Goal: Task Accomplishment & Management: Use online tool/utility

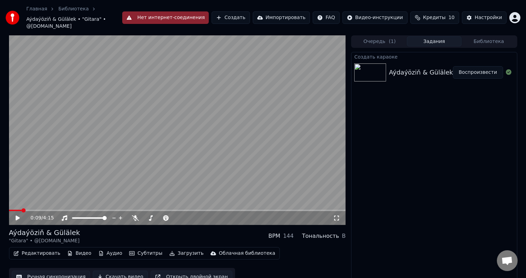
click at [173, 14] on button "Нет интернет-соединения" at bounding box center [165, 17] width 87 height 12
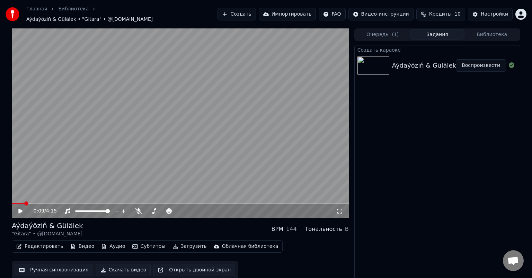
click at [19, 208] on icon at bounding box center [20, 210] width 4 height 5
click at [17, 203] on span at bounding box center [19, 203] width 14 height 1
click at [14, 203] on span at bounding box center [13, 203] width 3 height 1
click at [12, 203] on span at bounding box center [12, 203] width 0 height 1
click at [19, 209] on icon at bounding box center [20, 211] width 3 height 4
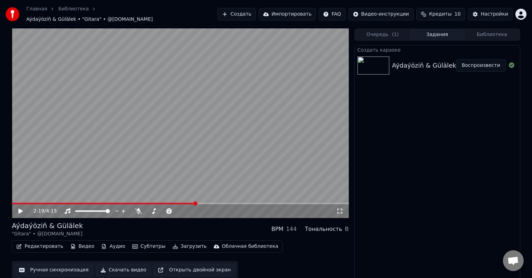
click at [19, 208] on icon at bounding box center [20, 210] width 4 height 5
click at [161, 203] on span at bounding box center [86, 203] width 149 height 1
click at [136, 203] on span at bounding box center [88, 203] width 152 height 1
click at [180, 203] on span at bounding box center [180, 203] width 337 height 1
click at [189, 198] on video at bounding box center [180, 122] width 337 height 189
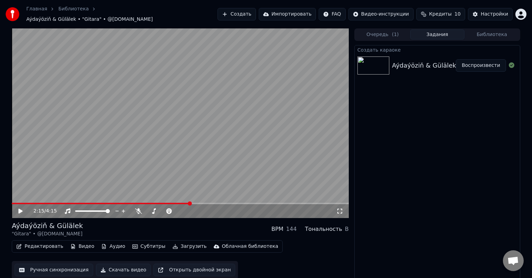
click at [190, 203] on span at bounding box center [180, 203] width 337 height 1
click at [206, 150] on video at bounding box center [180, 122] width 337 height 189
click at [217, 203] on span at bounding box center [180, 203] width 337 height 1
click at [15, 203] on span at bounding box center [177, 203] width 331 height 1
click at [12, 203] on span at bounding box center [14, 203] width 4 height 1
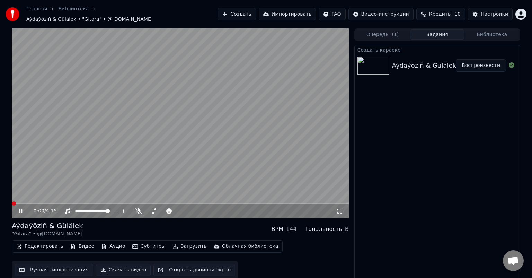
click at [12, 203] on span at bounding box center [12, 203] width 0 height 1
click at [35, 203] on span at bounding box center [180, 203] width 337 height 1
click at [50, 203] on span at bounding box center [180, 203] width 337 height 1
click at [58, 203] on span at bounding box center [180, 203] width 337 height 1
click at [69, 199] on video at bounding box center [180, 122] width 337 height 189
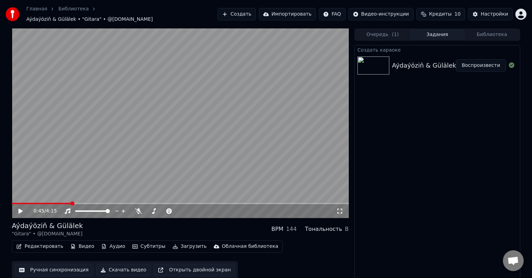
click at [71, 203] on span at bounding box center [180, 203] width 337 height 1
click at [20, 208] on icon at bounding box center [20, 210] width 4 height 5
click at [60, 203] on span at bounding box center [36, 203] width 49 height 1
click at [19, 209] on icon at bounding box center [20, 211] width 3 height 4
click at [142, 244] on button "Субтитры" at bounding box center [148, 246] width 39 height 10
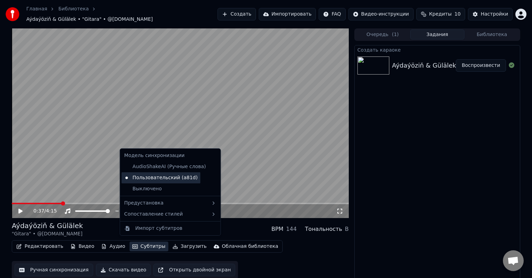
click at [167, 177] on div "Пользовательский (a81d)" at bounding box center [161, 177] width 79 height 11
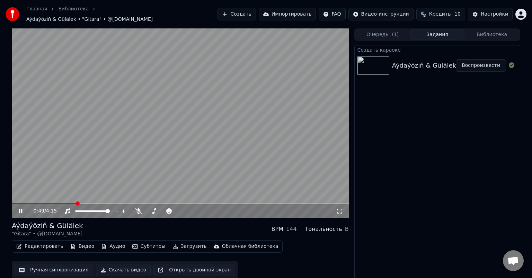
click at [77, 203] on span at bounding box center [180, 203] width 337 height 1
click at [51, 203] on span at bounding box center [31, 203] width 39 height 1
click at [46, 244] on button "Редактировать" at bounding box center [40, 246] width 53 height 10
click at [58, 265] on button "Ручная синхронизация" at bounding box center [54, 269] width 79 height 12
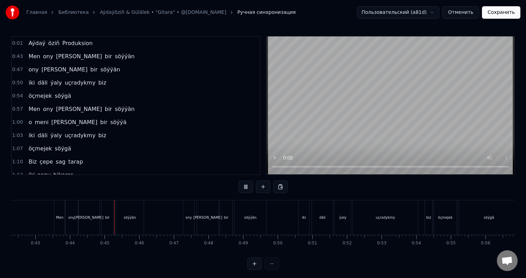
scroll to position [0, 1509]
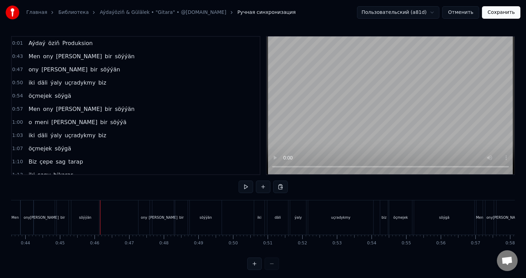
click at [82, 214] on div "söýýän" at bounding box center [85, 217] width 28 height 34
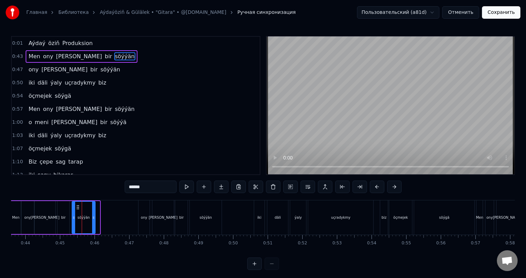
drag, startPoint x: 98, startPoint y: 216, endPoint x: 94, endPoint y: 216, distance: 4.5
click at [94, 216] on icon at bounding box center [93, 218] width 3 height 6
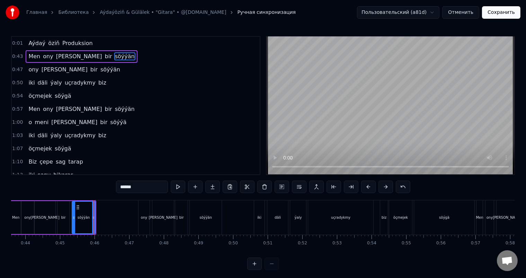
click at [63, 213] on div "bir" at bounding box center [63, 217] width 12 height 33
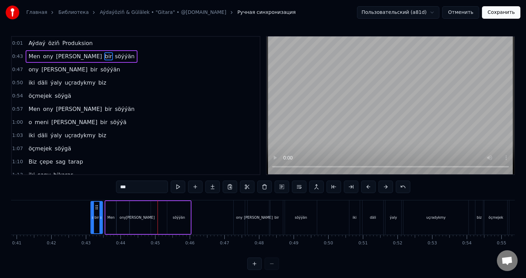
scroll to position [0, 1413]
drag, startPoint x: 64, startPoint y: 206, endPoint x: 158, endPoint y: 208, distance: 94.6
click at [138, 213] on div "[PERSON_NAME]" at bounding box center [141, 217] width 21 height 33
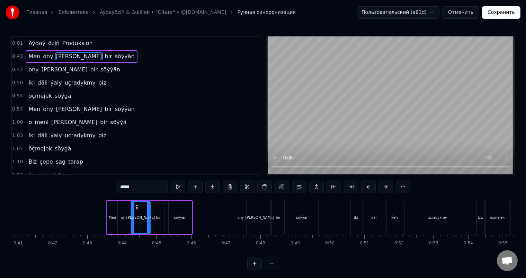
click at [148, 216] on icon at bounding box center [148, 218] width 3 height 6
click at [158, 216] on div "bir" at bounding box center [158, 217] width 5 height 5
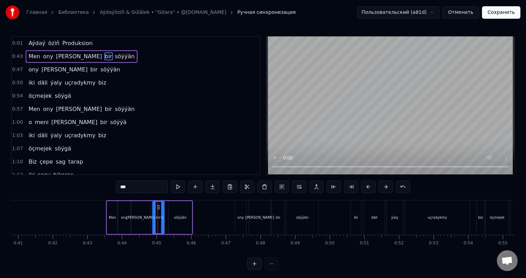
click at [158, 206] on icon at bounding box center [158, 207] width 6 height 6
click at [173, 209] on div "söýýän" at bounding box center [180, 217] width 23 height 33
type input "******"
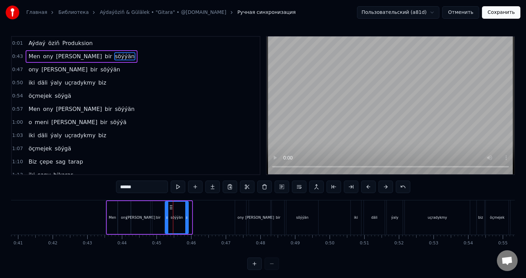
drag, startPoint x: 174, startPoint y: 206, endPoint x: 170, endPoint y: 206, distance: 3.8
click at [170, 206] on icon at bounding box center [171, 207] width 6 height 6
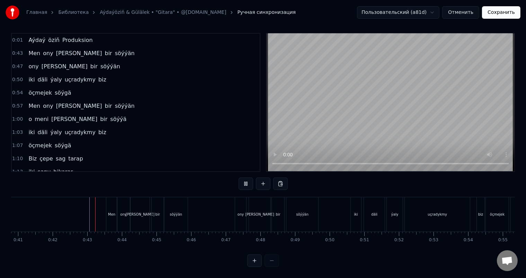
scroll to position [9, 0]
click at [185, 208] on div "söýýän" at bounding box center [175, 214] width 23 height 34
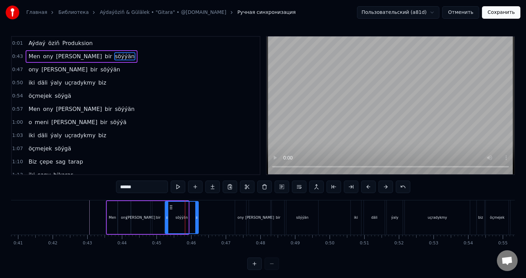
drag, startPoint x: 187, startPoint y: 217, endPoint x: 197, endPoint y: 217, distance: 10.0
click at [197, 217] on icon at bounding box center [196, 218] width 3 height 6
click at [174, 214] on div "söýýän" at bounding box center [181, 218] width 33 height 32
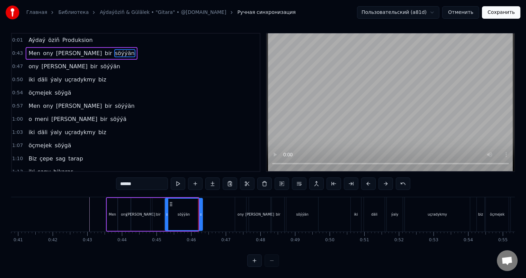
drag, startPoint x: 196, startPoint y: 206, endPoint x: 200, endPoint y: 207, distance: 4.2
click at [200, 212] on icon at bounding box center [200, 215] width 3 height 6
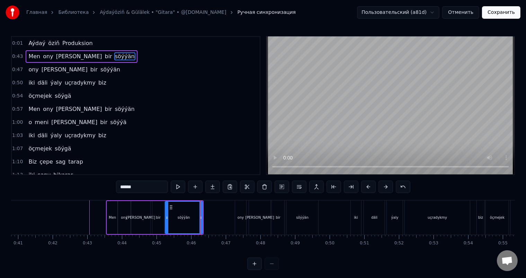
click at [168, 217] on icon at bounding box center [166, 218] width 3 height 6
click at [169, 216] on div "söýýän" at bounding box center [183, 218] width 37 height 32
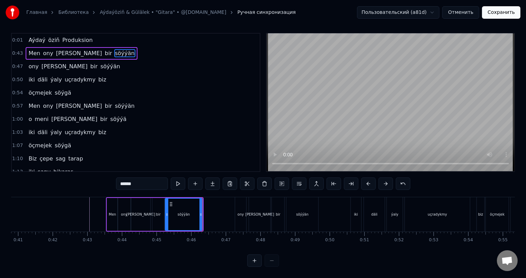
click at [159, 201] on div "bir" at bounding box center [158, 214] width 12 height 33
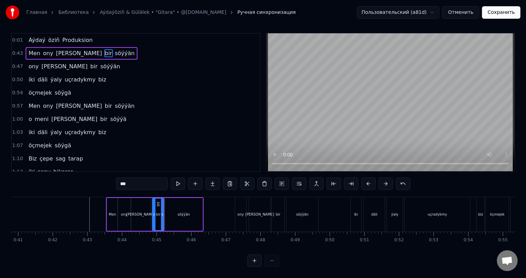
click at [144, 205] on div "[PERSON_NAME]" at bounding box center [140, 214] width 19 height 33
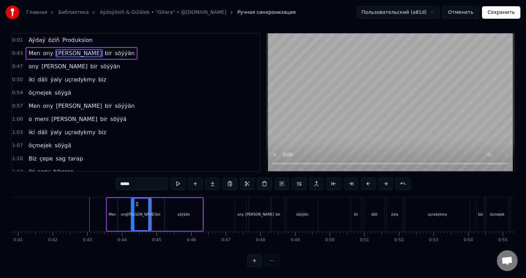
click at [150, 212] on icon at bounding box center [149, 215] width 3 height 6
click at [154, 206] on div "bir" at bounding box center [158, 214] width 12 height 33
type input "***"
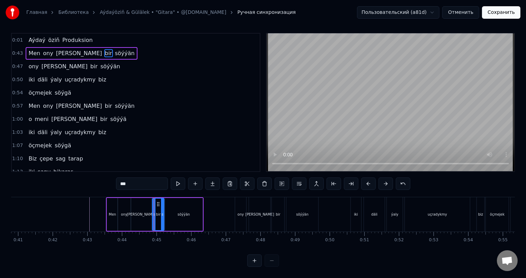
scroll to position [0, 0]
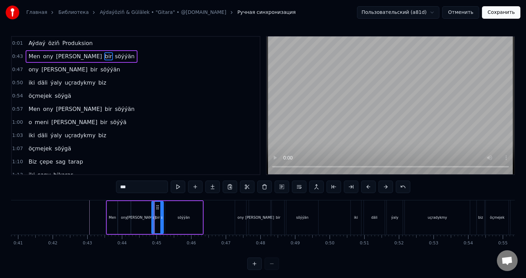
click at [156, 205] on circle at bounding box center [156, 205] width 0 height 0
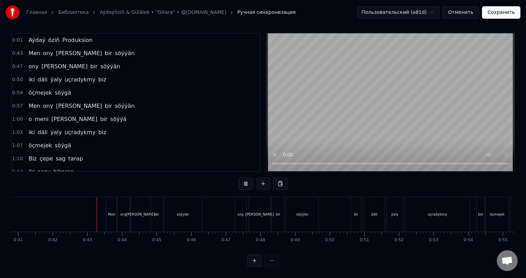
scroll to position [9, 0]
click at [241, 212] on div "ony" at bounding box center [241, 214] width 6 height 5
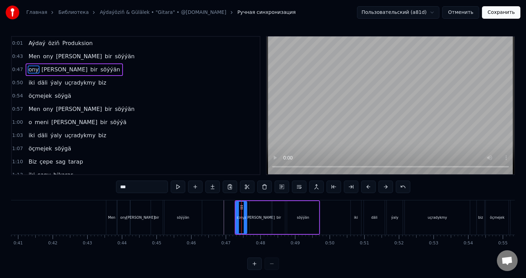
scroll to position [0, 0]
click at [242, 216] on icon at bounding box center [243, 218] width 3 height 6
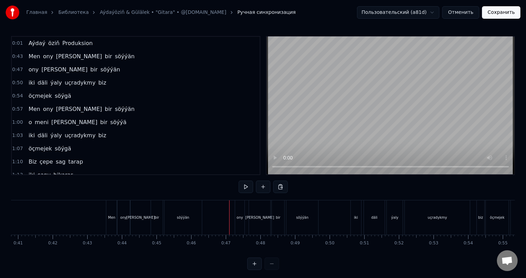
click at [237, 215] on div "ony" at bounding box center [239, 217] width 6 height 5
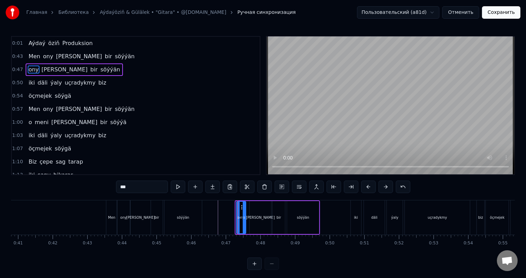
click at [241, 205] on icon at bounding box center [243, 207] width 6 height 6
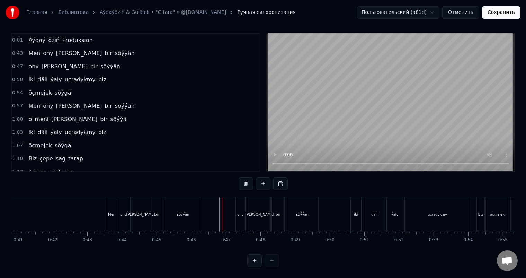
scroll to position [9, 0]
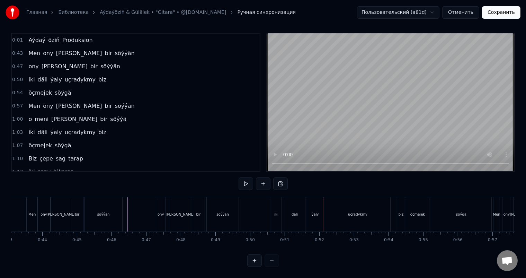
click at [274, 204] on div "iki" at bounding box center [276, 214] width 10 height 34
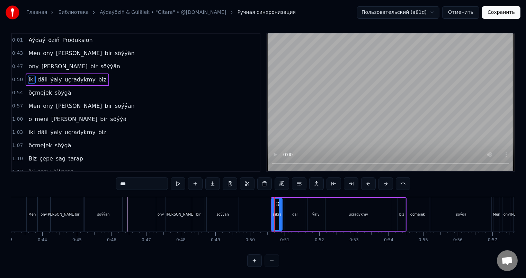
scroll to position [0, 0]
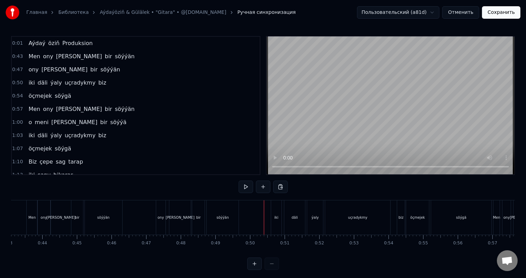
click at [275, 213] on div "iki" at bounding box center [276, 217] width 10 height 34
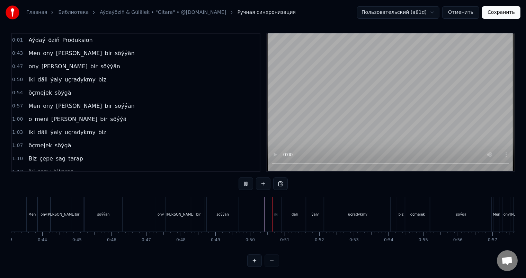
scroll to position [9, 0]
click at [273, 207] on div "iki" at bounding box center [276, 214] width 10 height 34
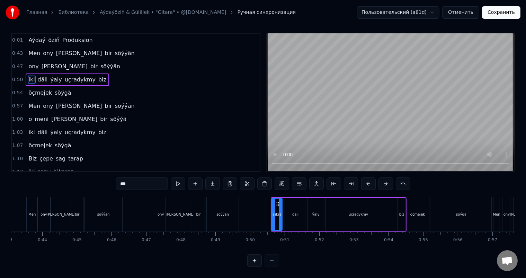
click at [288, 207] on div "däli" at bounding box center [295, 214] width 21 height 33
click at [303, 212] on icon at bounding box center [303, 215] width 3 height 6
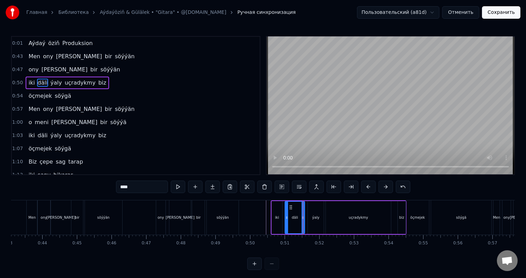
click at [294, 207] on div "däli" at bounding box center [294, 218] width 19 height 32
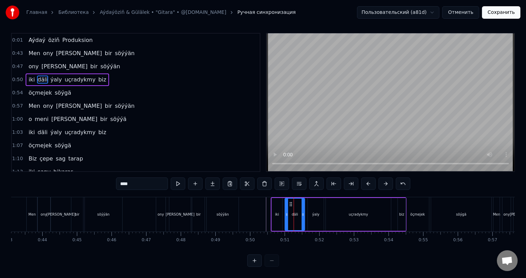
scroll to position [9, 0]
click at [315, 204] on div "ýaly" at bounding box center [316, 214] width 16 height 33
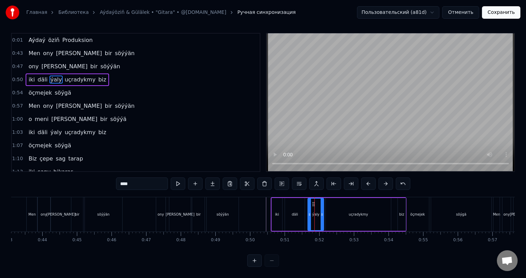
scroll to position [0, 0]
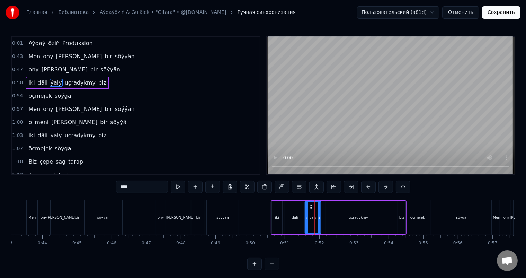
click at [310, 205] on circle at bounding box center [310, 205] width 0 height 0
click at [292, 212] on div "däli" at bounding box center [295, 217] width 20 height 33
type input "****"
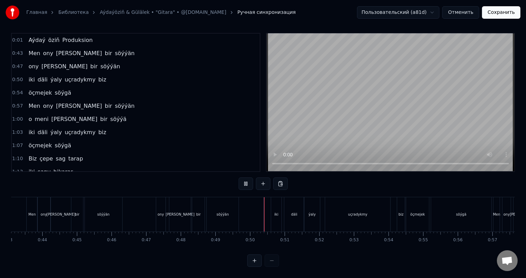
scroll to position [9, 0]
click at [381, 207] on div "uçradykmy" at bounding box center [357, 214] width 65 height 34
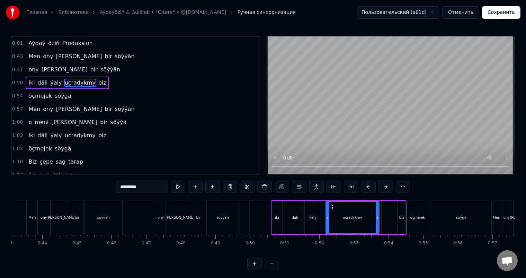
drag, startPoint x: 388, startPoint y: 216, endPoint x: 377, endPoint y: 216, distance: 11.8
click at [377, 216] on icon at bounding box center [377, 218] width 3 height 6
click at [333, 211] on div "uçradykmy" at bounding box center [352, 218] width 53 height 32
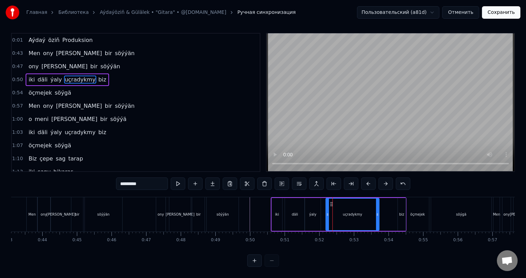
scroll to position [9, 0]
click at [375, 212] on icon at bounding box center [376, 215] width 3 height 6
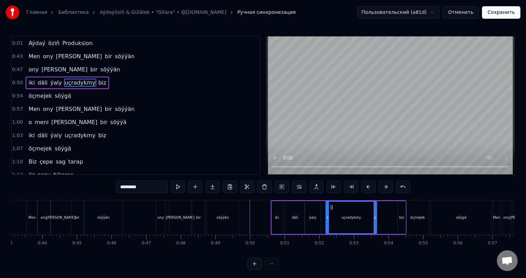
click at [390, 208] on div "iki däli ýaly uçradykmy biz" at bounding box center [339, 217] width 136 height 34
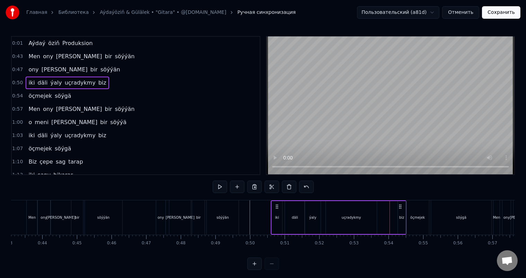
click at [401, 209] on div "biz" at bounding box center [402, 217] width 8 height 33
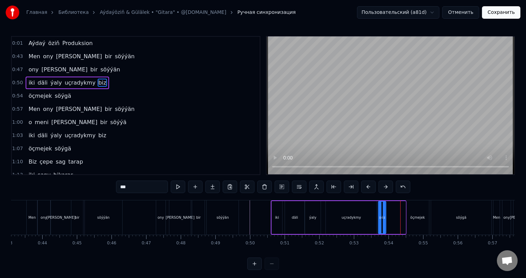
drag, startPoint x: 401, startPoint y: 204, endPoint x: 381, endPoint y: 206, distance: 19.8
click at [381, 206] on icon at bounding box center [384, 207] width 6 height 6
click at [356, 211] on div "uçradykmy" at bounding box center [351, 217] width 51 height 33
type input "*********"
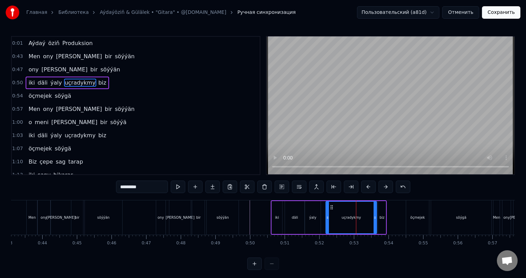
scroll to position [9, 0]
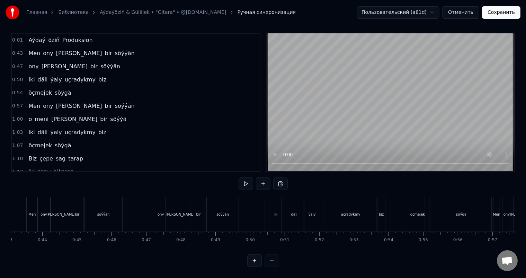
click at [417, 204] on div "öçmejek" at bounding box center [417, 214] width 23 height 34
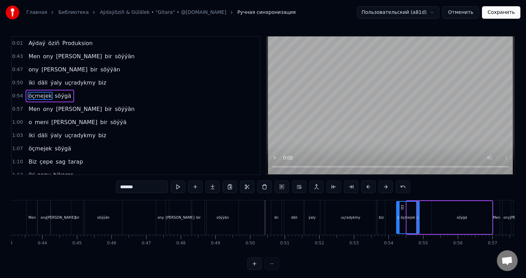
drag, startPoint x: 412, startPoint y: 206, endPoint x: 402, endPoint y: 206, distance: 10.7
click at [402, 206] on icon at bounding box center [403, 207] width 6 height 6
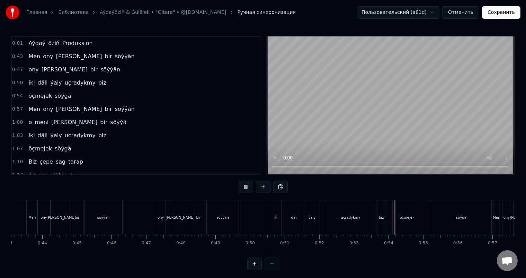
scroll to position [9, 0]
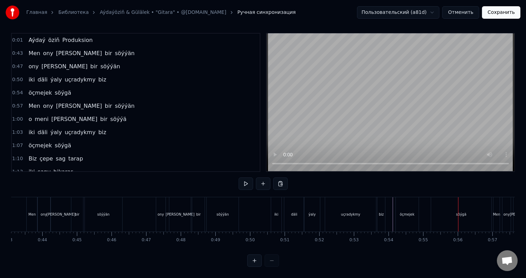
click at [458, 212] on div "söýgä" at bounding box center [461, 214] width 10 height 5
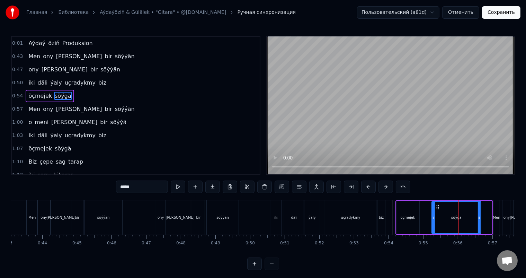
drag, startPoint x: 489, startPoint y: 216, endPoint x: 478, endPoint y: 216, distance: 11.1
click at [478, 216] on icon at bounding box center [479, 218] width 3 height 6
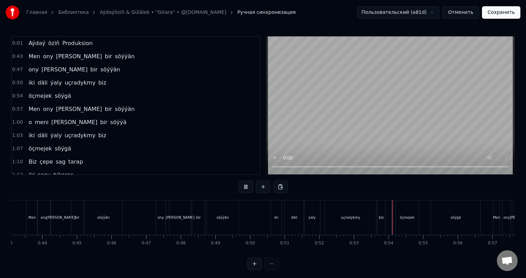
scroll to position [9, 0]
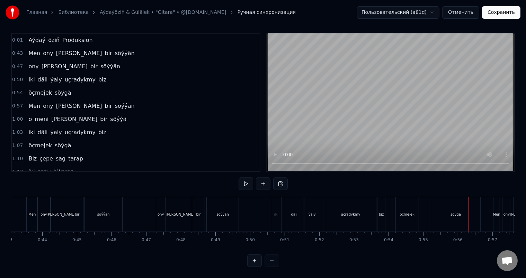
click at [435, 207] on div "söýgä" at bounding box center [455, 214] width 49 height 34
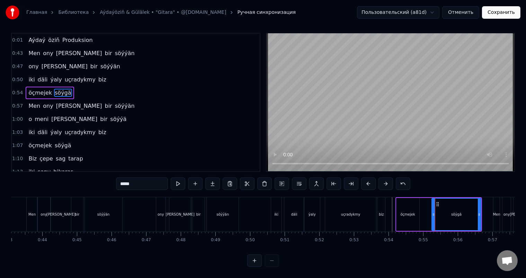
scroll to position [0, 0]
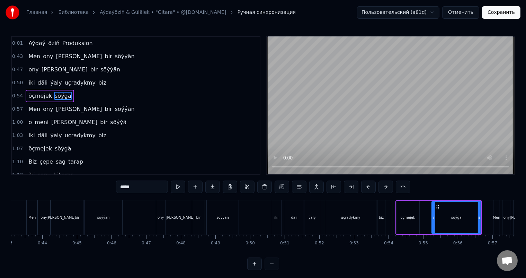
click at [421, 216] on div "öçmejek söýgä" at bounding box center [438, 217] width 87 height 34
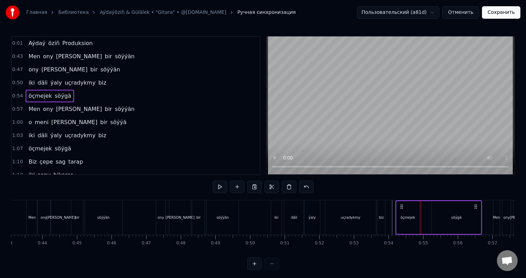
click at [413, 213] on div "öçmejek" at bounding box center [407, 217] width 23 height 33
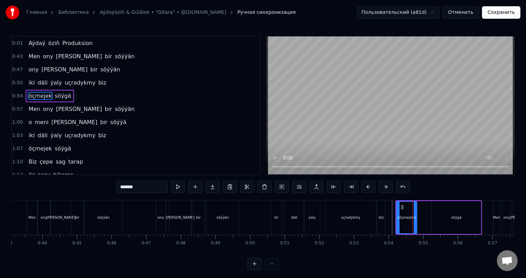
click at [416, 217] on icon at bounding box center [415, 218] width 3 height 6
click at [436, 216] on div "söýgä" at bounding box center [456, 217] width 49 height 33
type input "*****"
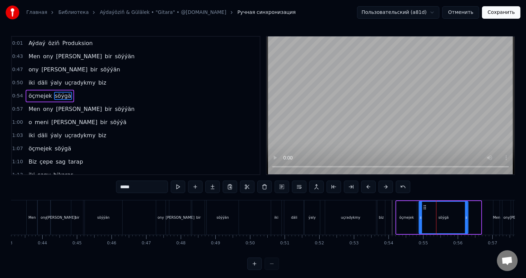
drag, startPoint x: 437, startPoint y: 205, endPoint x: 424, endPoint y: 205, distance: 13.2
click at [424, 205] on icon at bounding box center [425, 207] width 6 height 6
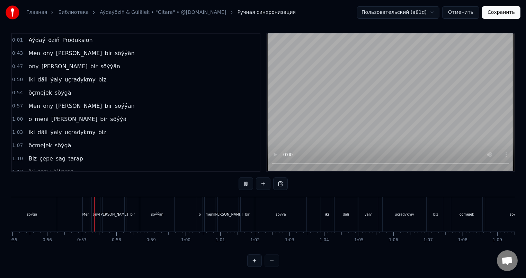
scroll to position [0, 1927]
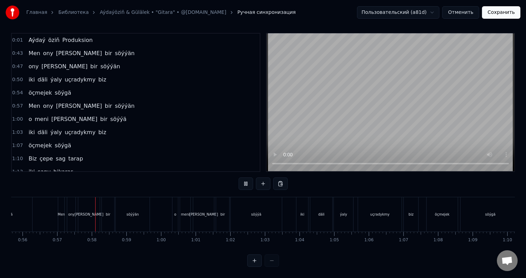
drag, startPoint x: 238, startPoint y: 205, endPoint x: 243, endPoint y: 212, distance: 8.7
click at [236, 206] on div "söýýä" at bounding box center [256, 214] width 51 height 34
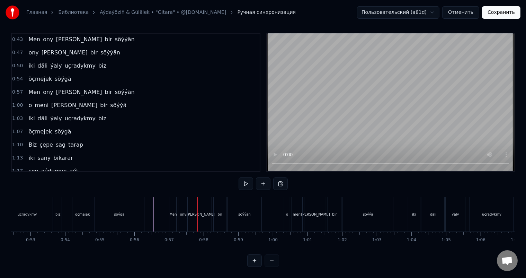
scroll to position [0, 1806]
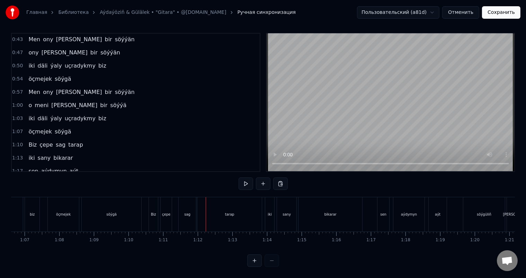
click at [151, 204] on div "Biz" at bounding box center [153, 214] width 9 height 34
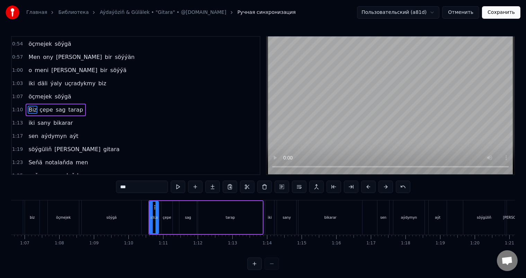
scroll to position [9, 0]
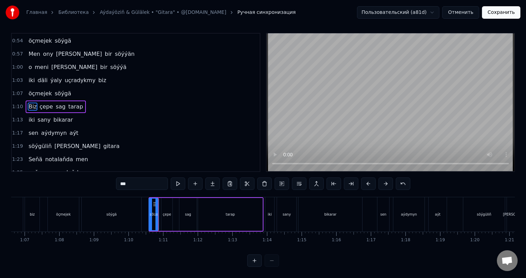
click at [150, 212] on icon at bounding box center [150, 215] width 3 height 6
click at [156, 212] on icon at bounding box center [157, 215] width 3 height 6
click at [158, 212] on icon at bounding box center [157, 215] width 3 height 6
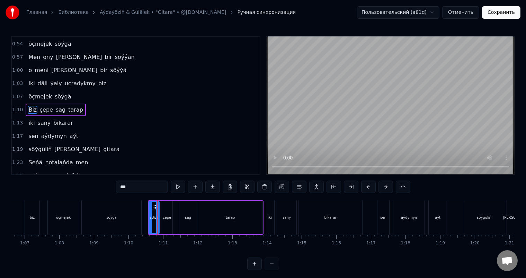
click at [169, 201] on div "çepe" at bounding box center [167, 217] width 12 height 33
type input "****"
click at [164, 206] on icon at bounding box center [166, 207] width 6 height 6
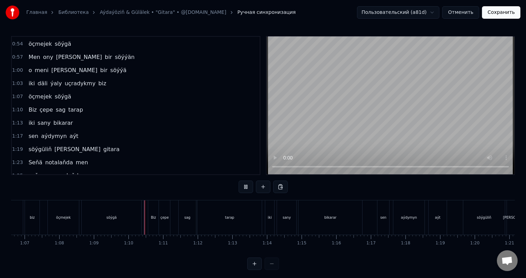
scroll to position [9, 0]
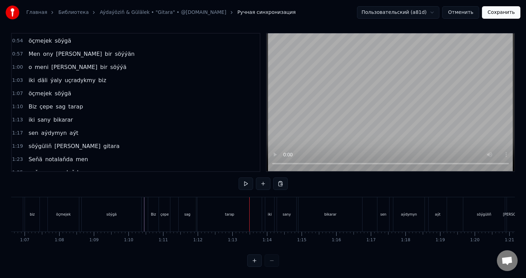
click at [230, 212] on div "tarap" at bounding box center [229, 214] width 64 height 34
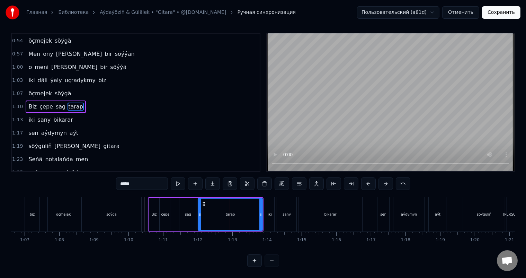
scroll to position [0, 0]
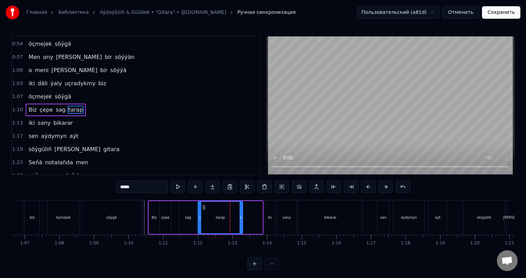
drag, startPoint x: 260, startPoint y: 218, endPoint x: 241, endPoint y: 217, distance: 19.7
click at [241, 217] on icon at bounding box center [241, 218] width 3 height 6
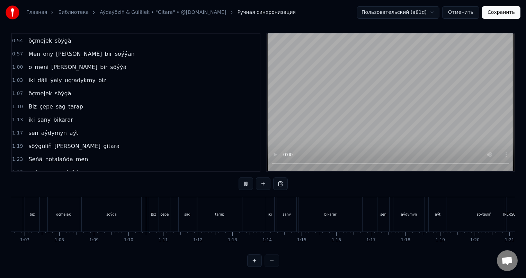
scroll to position [9, 0]
click at [268, 212] on div "iki" at bounding box center [270, 214] width 4 height 5
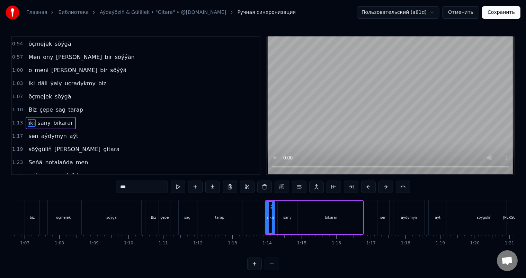
scroll to position [65, 0]
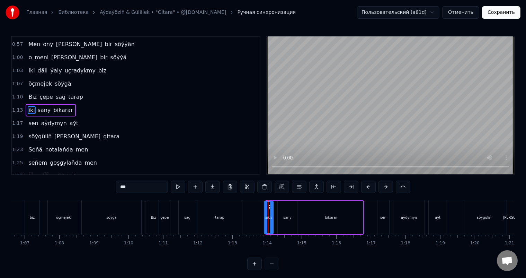
click at [268, 206] on icon at bounding box center [270, 207] width 6 height 6
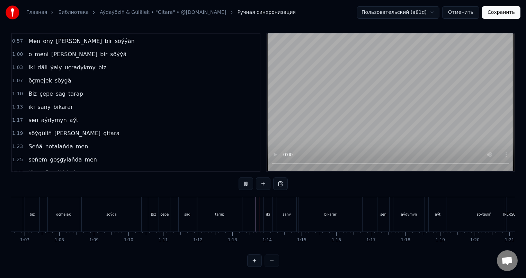
scroll to position [9, 0]
click at [243, 207] on div "Biz çepe sag tarap" at bounding box center [196, 214] width 96 height 34
click at [267, 212] on div "iki" at bounding box center [268, 214] width 4 height 5
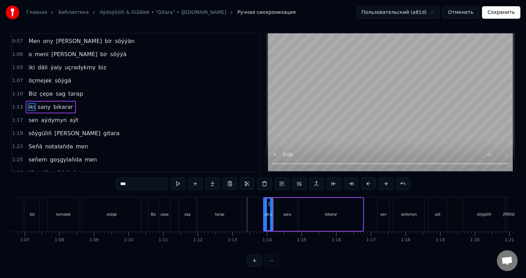
click at [266, 212] on icon at bounding box center [265, 215] width 3 height 6
click at [282, 205] on div "sany" at bounding box center [287, 214] width 19 height 33
type input "****"
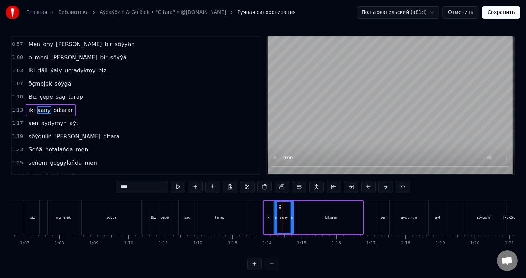
drag, startPoint x: 283, startPoint y: 206, endPoint x: 279, endPoint y: 205, distance: 3.5
click at [279, 205] on icon at bounding box center [280, 207] width 6 height 6
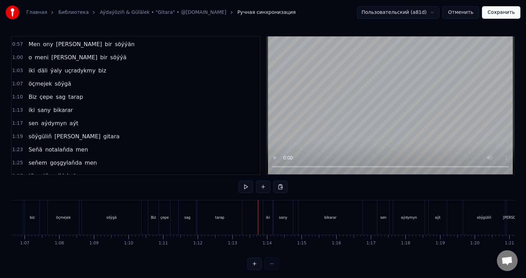
scroll to position [9, 0]
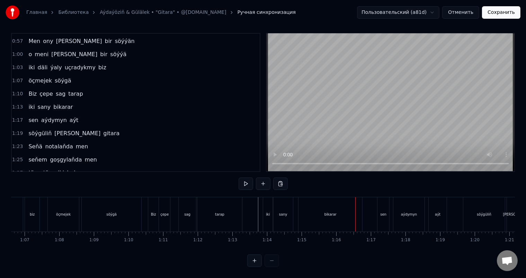
click at [319, 206] on div "bikarar" at bounding box center [330, 214] width 64 height 34
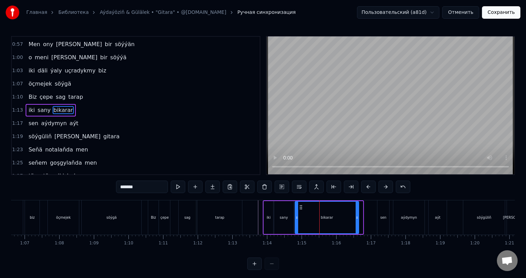
drag, startPoint x: 305, startPoint y: 206, endPoint x: 301, endPoint y: 206, distance: 4.2
click at [301, 206] on icon at bounding box center [301, 207] width 6 height 6
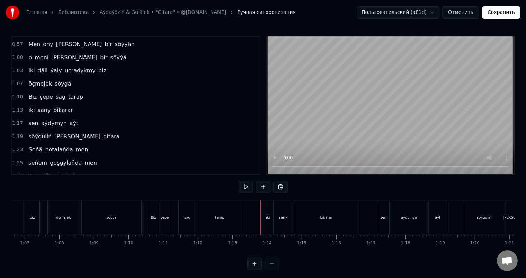
scroll to position [9, 0]
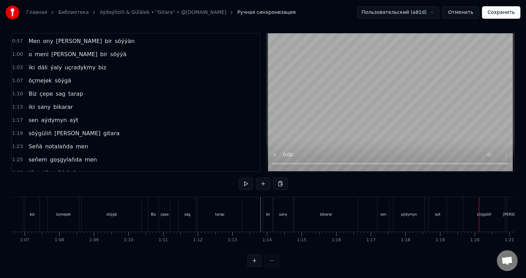
click at [441, 208] on div "aýt" at bounding box center [438, 214] width 18 height 34
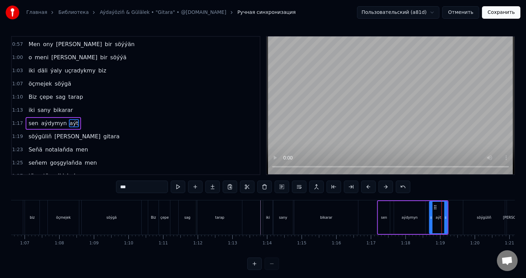
scroll to position [78, 0]
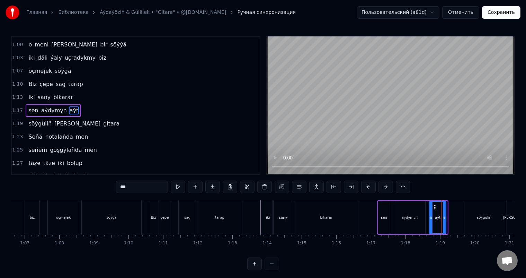
click at [443, 215] on icon at bounding box center [444, 218] width 3 height 6
click at [414, 211] on div "aýdymyn" at bounding box center [409, 217] width 31 height 33
type input "*******"
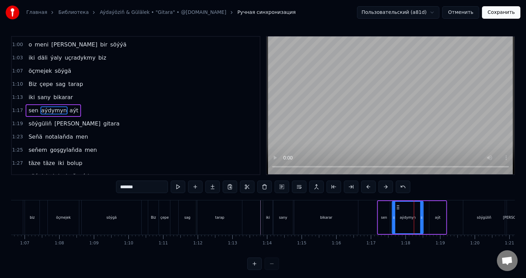
click at [397, 207] on circle at bounding box center [397, 207] width 0 height 0
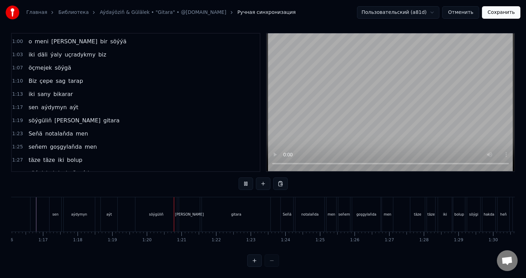
scroll to position [0, 2742]
click at [106, 206] on div "gitara" at bounding box center [128, 214] width 69 height 34
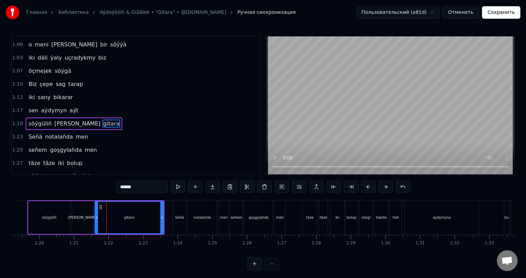
scroll to position [90, 0]
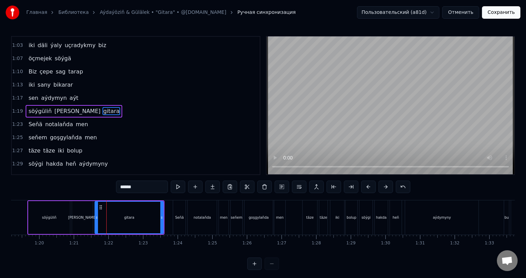
click at [83, 217] on div "[PERSON_NAME]" at bounding box center [82, 217] width 29 height 5
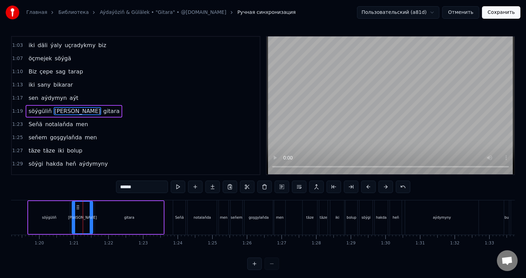
scroll to position [9, 0]
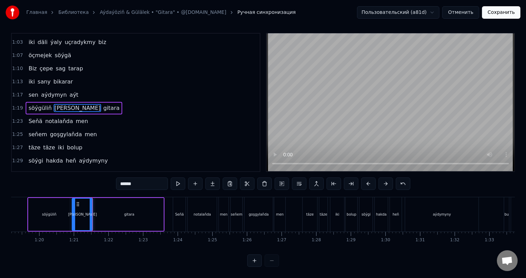
click at [100, 204] on div "gitara" at bounding box center [129, 214] width 69 height 33
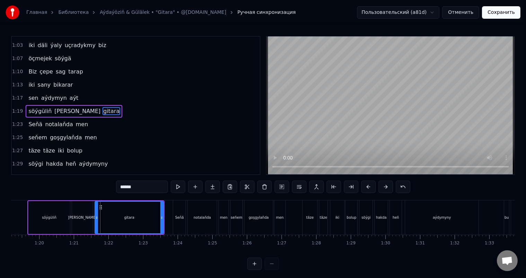
click at [98, 214] on div "gitara" at bounding box center [129, 218] width 68 height 32
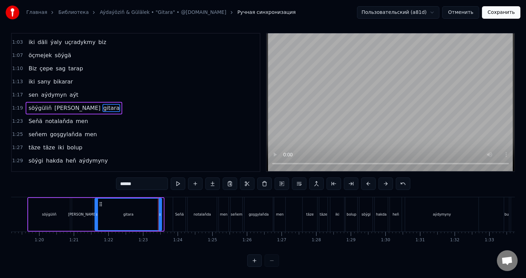
click at [159, 212] on icon at bounding box center [160, 215] width 3 height 6
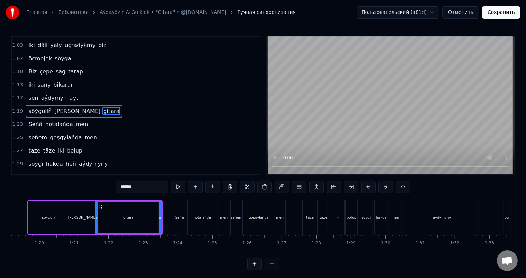
click at [110, 214] on div "gitara" at bounding box center [128, 218] width 66 height 32
click at [134, 216] on div "gitara" at bounding box center [128, 218] width 66 height 32
click at [141, 186] on input "******" at bounding box center [142, 186] width 52 height 12
click at [88, 213] on div "[PERSON_NAME]" at bounding box center [82, 217] width 21 height 33
type input "******"
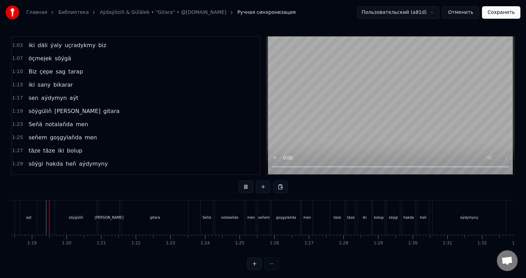
scroll to position [9, 0]
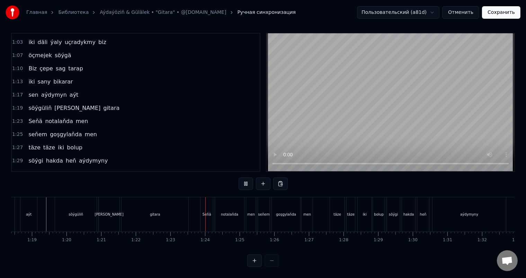
click at [153, 212] on div "gitara" at bounding box center [155, 214] width 10 height 5
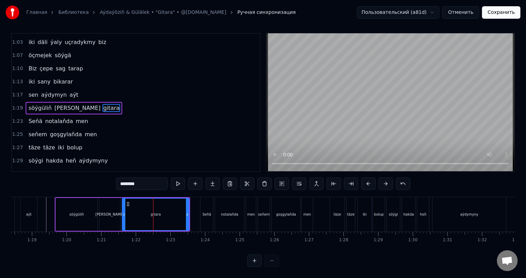
scroll to position [0, 0]
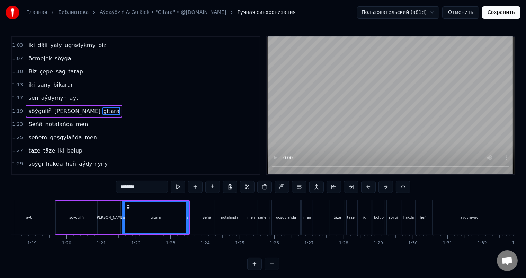
click at [147, 188] on input "******" at bounding box center [142, 186] width 52 height 12
drag, startPoint x: 150, startPoint y: 187, endPoint x: 134, endPoint y: 187, distance: 15.9
click at [134, 187] on input "******" at bounding box center [142, 186] width 52 height 12
click at [122, 187] on input "******" at bounding box center [142, 186] width 52 height 12
click at [187, 216] on icon at bounding box center [186, 218] width 3 height 6
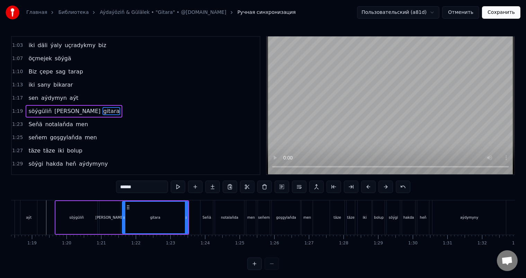
type input "******"
drag, startPoint x: 128, startPoint y: 205, endPoint x: 136, endPoint y: 205, distance: 8.0
click at [137, 205] on circle at bounding box center [137, 205] width 0 height 0
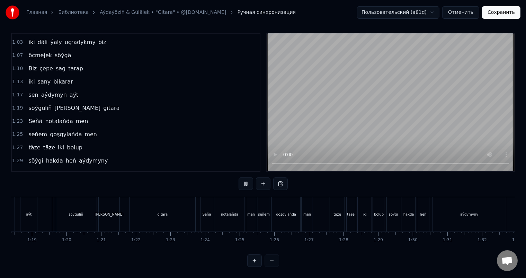
scroll to position [9, 0]
click at [141, 208] on div "gitara" at bounding box center [162, 214] width 66 height 34
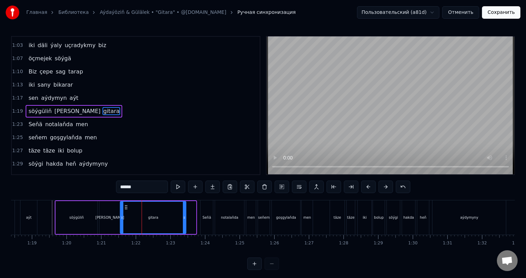
drag, startPoint x: 135, startPoint y: 206, endPoint x: 125, endPoint y: 205, distance: 10.1
click at [125, 205] on icon at bounding box center [127, 207] width 6 height 6
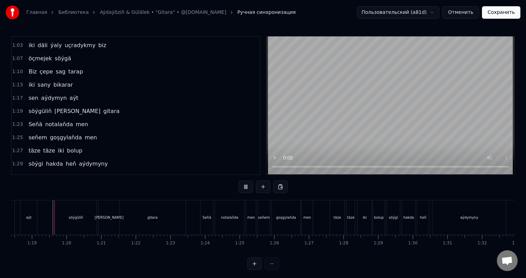
scroll to position [9, 0]
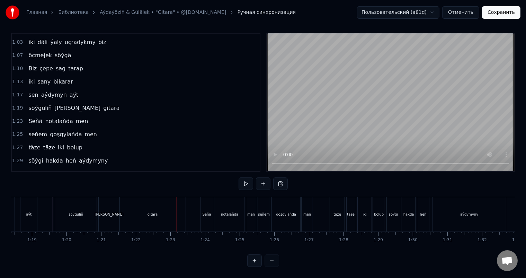
click at [105, 212] on div "[PERSON_NAME]" at bounding box center [109, 214] width 29 height 5
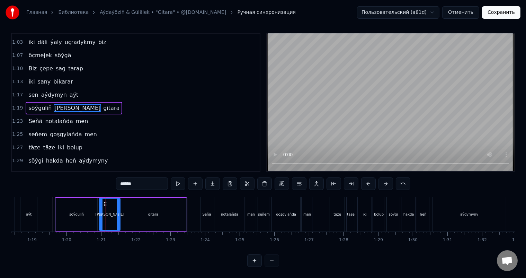
scroll to position [0, 0]
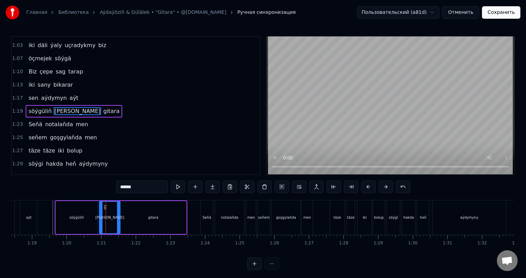
click at [88, 214] on div "söýgüliň" at bounding box center [77, 217] width 42 height 33
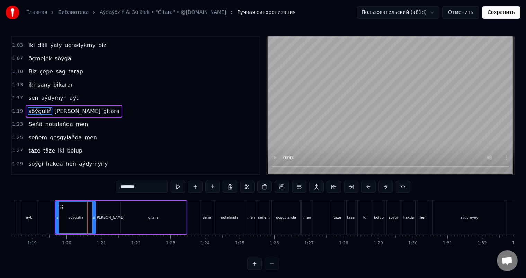
click at [93, 215] on icon at bounding box center [93, 218] width 3 height 6
click at [106, 214] on div "[PERSON_NAME]" at bounding box center [109, 217] width 21 height 33
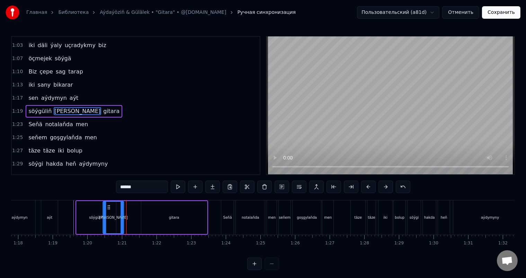
scroll to position [0, 2689]
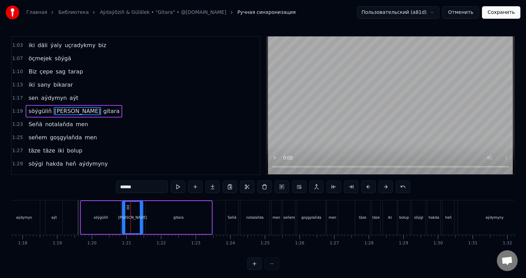
drag, startPoint x: 104, startPoint y: 205, endPoint x: 127, endPoint y: 205, distance: 22.9
click at [127, 205] on circle at bounding box center [127, 205] width 0 height 0
click at [160, 212] on div "gitara" at bounding box center [179, 217] width 66 height 33
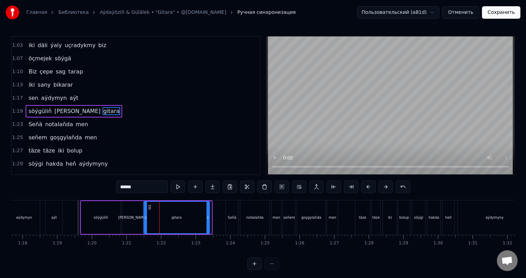
click at [149, 205] on icon at bounding box center [150, 207] width 6 height 6
click at [133, 217] on div "[PERSON_NAME]" at bounding box center [132, 217] width 29 height 5
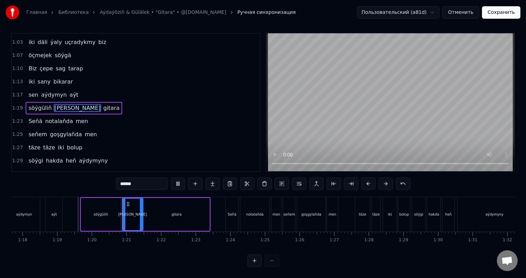
scroll to position [9, 0]
click at [141, 212] on icon at bounding box center [141, 215] width 3 height 6
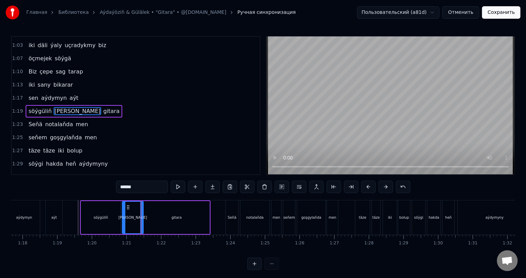
click at [126, 215] on div "[PERSON_NAME]" at bounding box center [133, 218] width 20 height 32
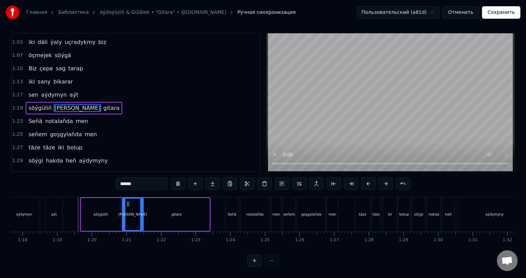
scroll to position [9, 0]
click at [141, 212] on icon at bounding box center [142, 215] width 3 height 6
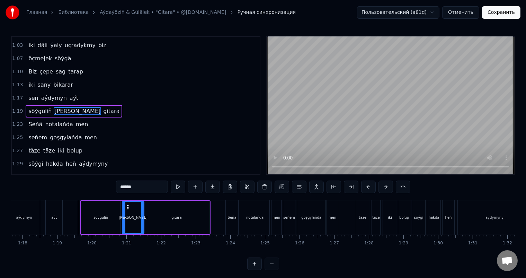
click at [129, 217] on div "[PERSON_NAME]" at bounding box center [133, 217] width 29 height 5
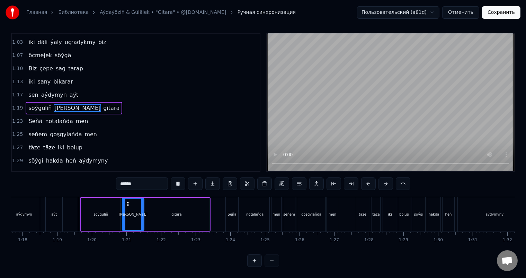
scroll to position [9, 0]
click at [150, 204] on div "gitara" at bounding box center [177, 214] width 66 height 33
type input "******"
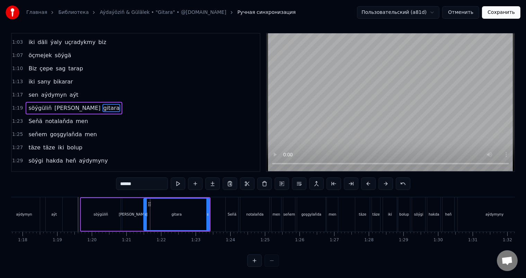
scroll to position [0, 0]
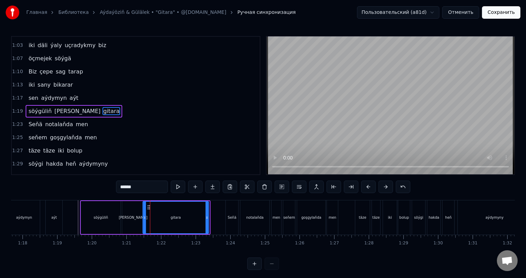
click at [148, 205] on icon at bounding box center [149, 207] width 6 height 6
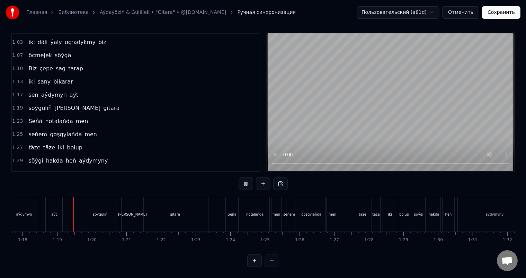
scroll to position [9, 0]
click at [229, 212] on div "Seňä" at bounding box center [232, 214] width 9 height 5
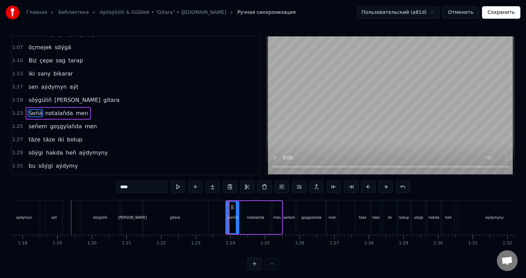
scroll to position [103, 0]
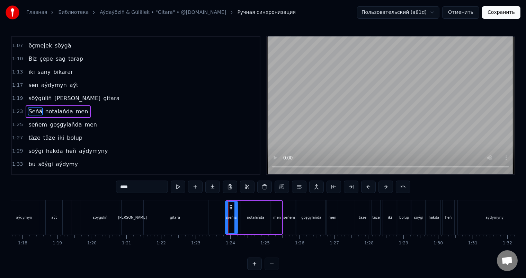
click at [230, 206] on icon at bounding box center [231, 207] width 6 height 6
click at [253, 210] on div "notalaňda" at bounding box center [255, 217] width 29 height 33
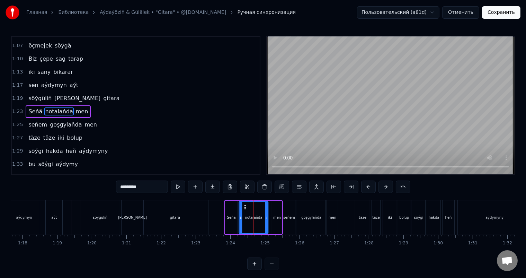
click at [245, 205] on icon at bounding box center [245, 207] width 6 height 6
click at [276, 208] on div "men" at bounding box center [277, 217] width 10 height 33
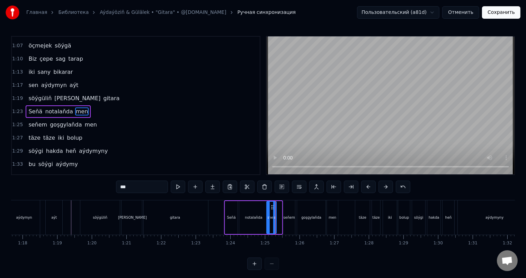
drag, startPoint x: 277, startPoint y: 205, endPoint x: 271, endPoint y: 205, distance: 5.5
click at [272, 205] on circle at bounding box center [272, 205] width 0 height 0
click at [259, 213] on div "notalaňda" at bounding box center [253, 217] width 29 height 33
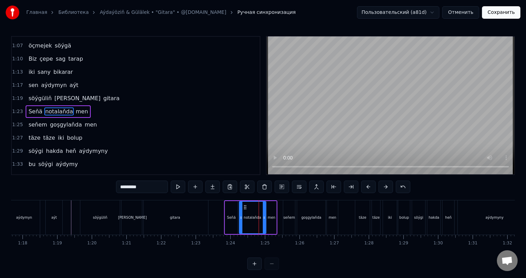
click at [263, 216] on icon at bounding box center [264, 218] width 3 height 6
click at [271, 213] on div "men" at bounding box center [272, 217] width 10 height 33
type input "***"
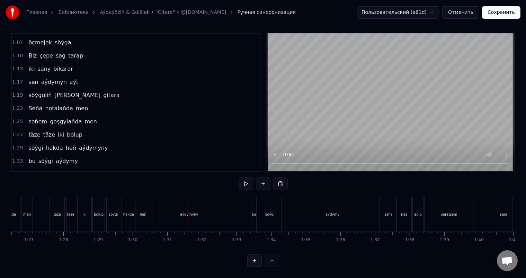
scroll to position [0, 2960]
click at [118, 212] on div "iki" at bounding box center [119, 214] width 4 height 5
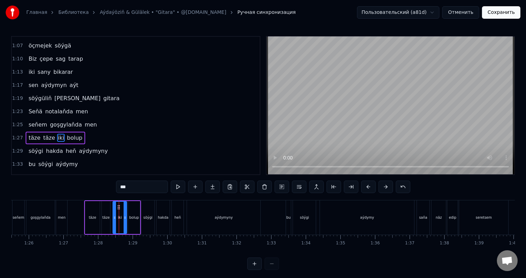
scroll to position [128, 0]
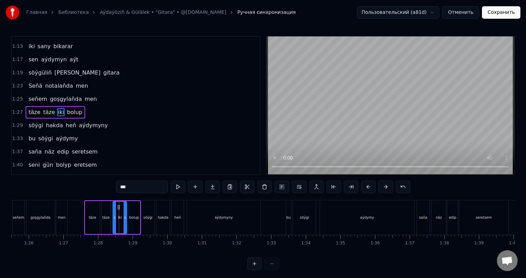
click at [107, 212] on div "täze" at bounding box center [106, 217] width 8 height 33
click at [108, 216] on icon at bounding box center [108, 218] width 3 height 6
click at [119, 214] on div "iki" at bounding box center [120, 217] width 14 height 33
type input "***"
click at [116, 205] on icon at bounding box center [117, 207] width 6 height 6
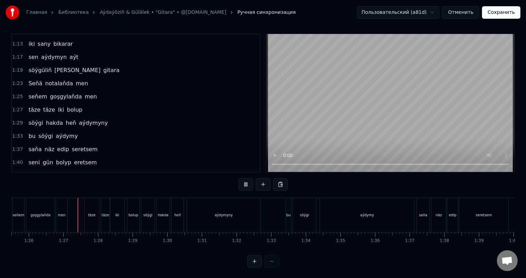
scroll to position [9, 0]
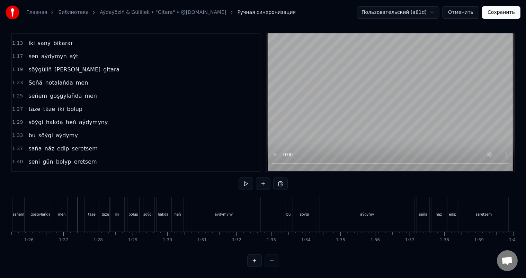
click at [91, 212] on div "täze" at bounding box center [91, 214] width 7 height 5
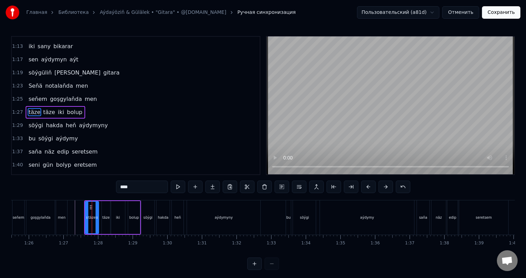
click at [97, 216] on icon at bounding box center [97, 218] width 3 height 6
click at [105, 216] on div "täze" at bounding box center [105, 217] width 7 height 5
click at [109, 216] on icon at bounding box center [109, 218] width 3 height 6
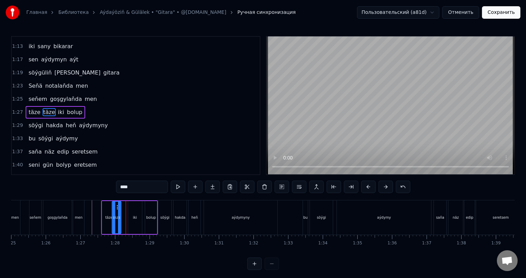
scroll to position [0, 2942]
drag, startPoint x: 105, startPoint y: 206, endPoint x: 121, endPoint y: 207, distance: 15.6
click at [121, 207] on icon at bounding box center [123, 207] width 6 height 6
click at [109, 212] on div "täze" at bounding box center [110, 217] width 14 height 33
click at [112, 216] on icon at bounding box center [113, 218] width 3 height 6
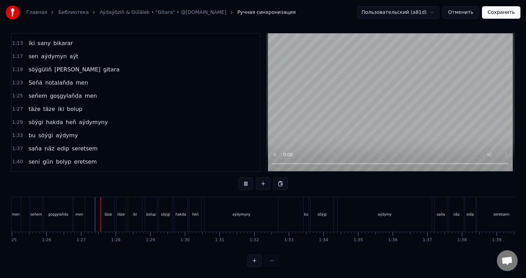
scroll to position [9, 0]
click at [134, 203] on div "iki" at bounding box center [135, 214] width 14 height 34
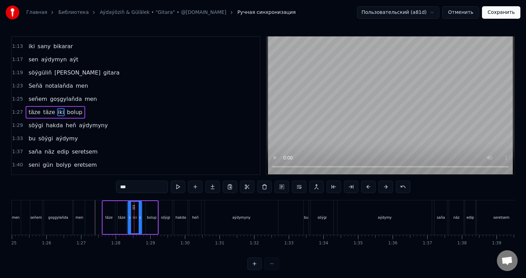
click at [133, 206] on icon at bounding box center [134, 207] width 6 height 6
click at [150, 208] on div "bolup" at bounding box center [152, 217] width 12 height 33
click at [148, 204] on icon at bounding box center [149, 207] width 6 height 6
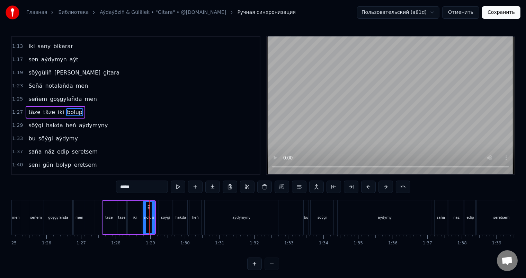
click at [133, 212] on div "iki" at bounding box center [135, 217] width 14 height 33
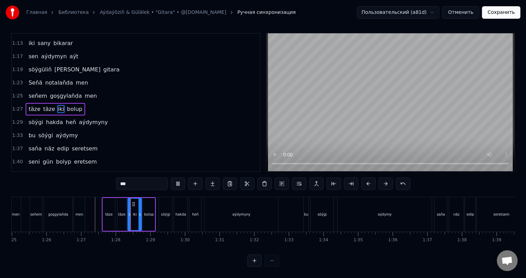
scroll to position [9, 0]
click at [131, 207] on div "iki" at bounding box center [134, 214] width 13 height 32
click at [127, 212] on icon at bounding box center [128, 215] width 3 height 6
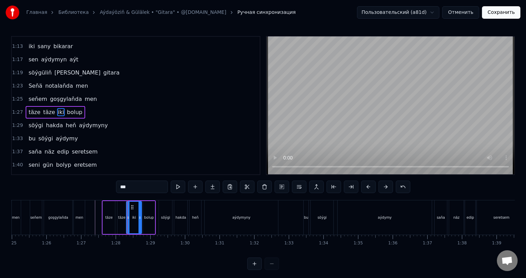
click at [118, 212] on div "täze" at bounding box center [121, 217] width 9 height 33
type input "****"
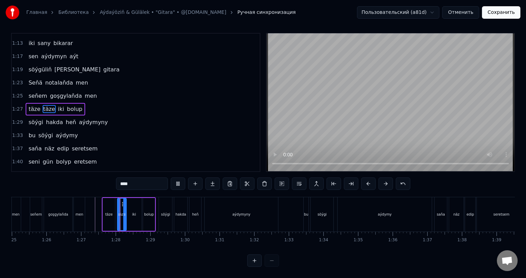
scroll to position [9, 0]
click at [124, 212] on icon at bounding box center [124, 215] width 3 height 6
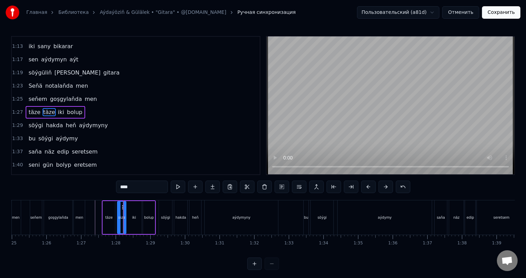
click at [111, 214] on div "täze" at bounding box center [109, 217] width 12 height 33
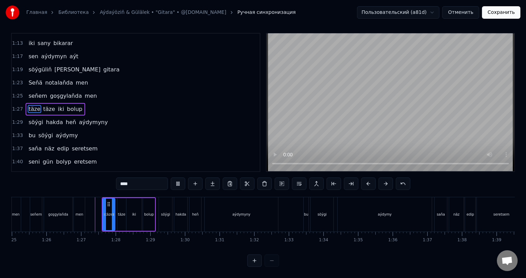
scroll to position [9, 0]
click at [113, 212] on icon at bounding box center [112, 215] width 3 height 6
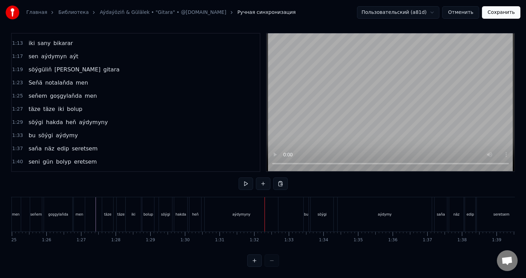
click at [238, 212] on div "aýdymyny" at bounding box center [241, 214] width 18 height 5
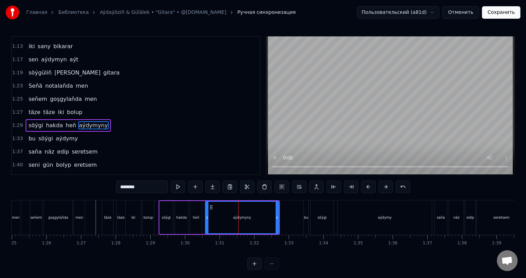
scroll to position [141, 0]
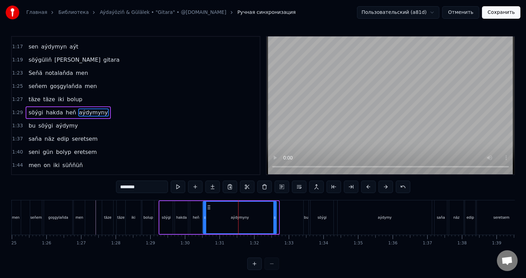
click at [207, 206] on icon at bounding box center [209, 207] width 6 height 6
click at [195, 213] on div "heň" at bounding box center [196, 217] width 12 height 33
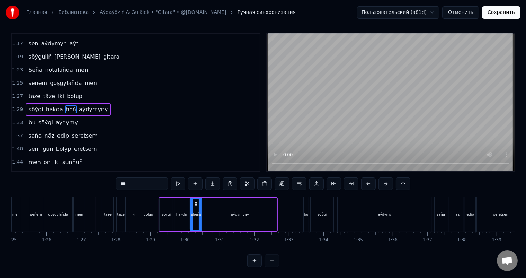
scroll to position [9, 0]
click at [205, 204] on div "aýdymyny" at bounding box center [239, 214] width 73 height 33
type input "********"
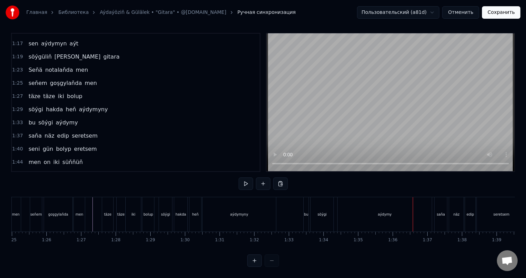
click at [322, 212] on div "söýgi" at bounding box center [321, 214] width 9 height 5
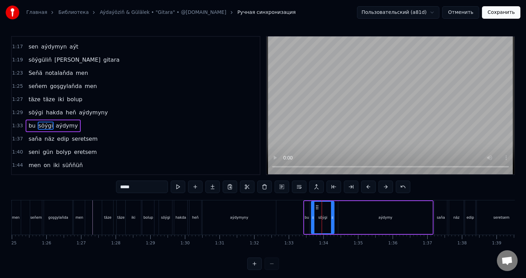
scroll to position [154, 0]
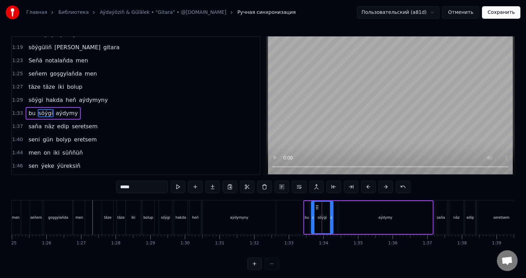
click at [330, 216] on icon at bounding box center [331, 218] width 3 height 6
click at [356, 215] on div "aýdymy" at bounding box center [385, 217] width 94 height 33
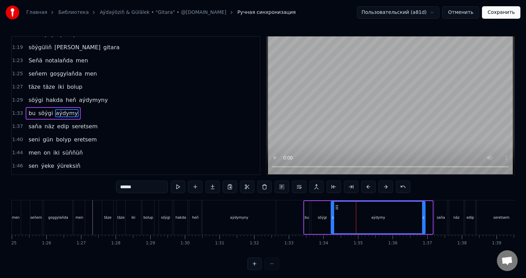
drag, startPoint x: 342, startPoint y: 205, endPoint x: 335, endPoint y: 207, distance: 7.1
click at [335, 207] on icon at bounding box center [337, 207] width 6 height 6
click at [320, 213] on div "söýgi" at bounding box center [322, 217] width 22 height 33
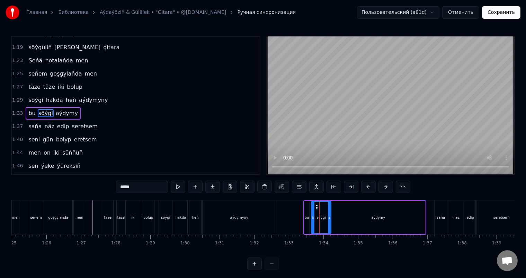
click at [328, 216] on icon at bounding box center [329, 218] width 3 height 6
click at [350, 213] on div "aýdymy" at bounding box center [378, 217] width 94 height 33
type input "******"
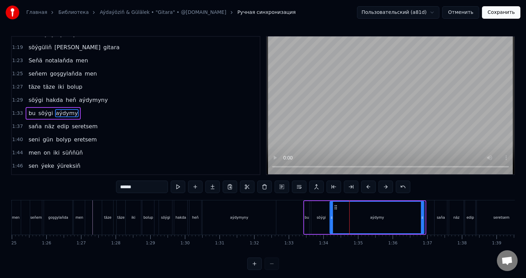
click at [336, 206] on icon at bounding box center [336, 207] width 6 height 6
drag, startPoint x: 422, startPoint y: 216, endPoint x: 414, endPoint y: 217, distance: 7.3
click at [414, 217] on icon at bounding box center [415, 218] width 3 height 6
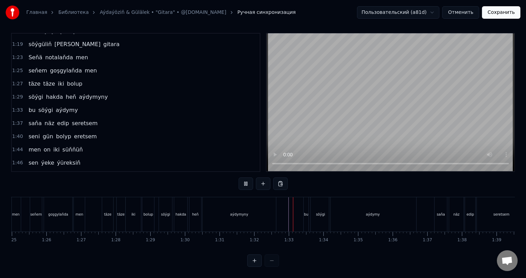
scroll to position [9, 0]
click at [380, 205] on div "aýdymy" at bounding box center [372, 214] width 87 height 34
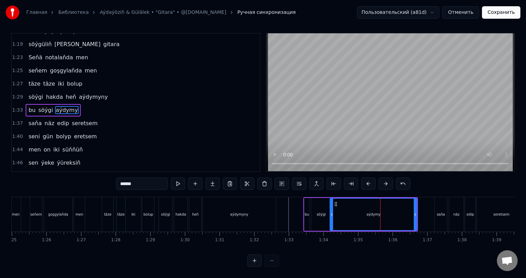
scroll to position [0, 0]
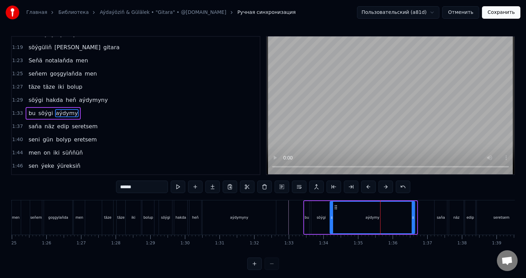
click at [413, 216] on circle at bounding box center [413, 216] width 0 height 0
click at [334, 206] on icon at bounding box center [335, 207] width 6 height 6
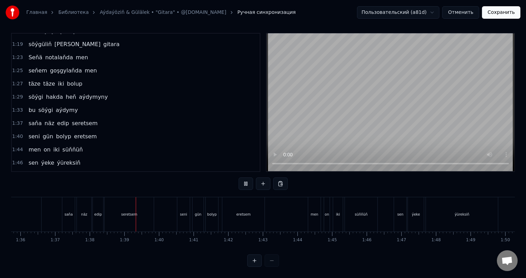
scroll to position [0, 3382]
click at [60, 211] on div "seretsem" at bounding box center [61, 214] width 49 height 34
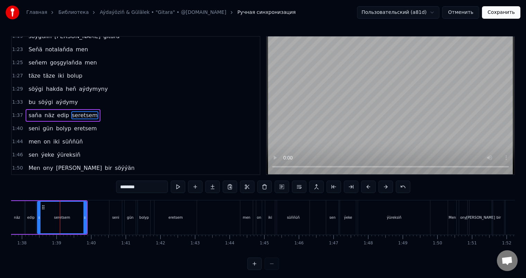
scroll to position [167, 0]
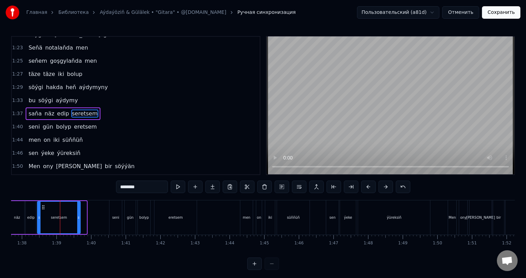
drag, startPoint x: 83, startPoint y: 215, endPoint x: 77, endPoint y: 215, distance: 6.9
click at [77, 215] on icon at bounding box center [78, 218] width 3 height 6
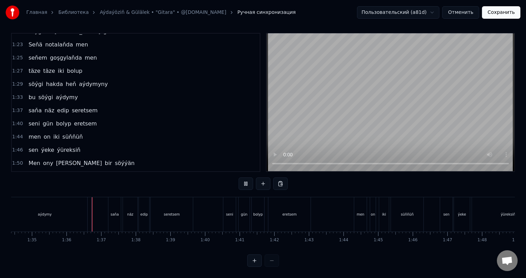
scroll to position [9, 0]
click at [129, 203] on div "näz" at bounding box center [130, 214] width 15 height 34
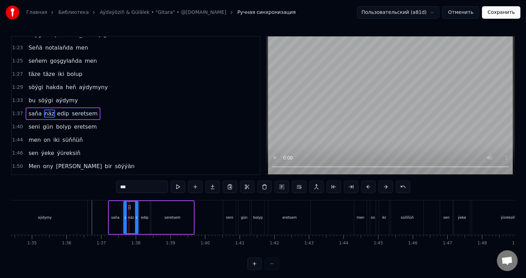
scroll to position [0, 0]
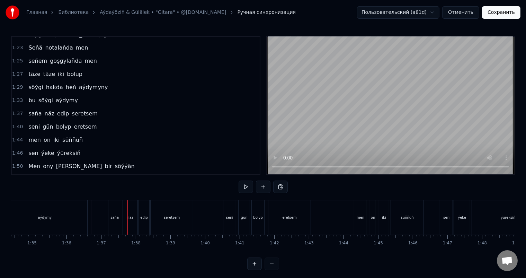
click at [129, 207] on div "näz" at bounding box center [130, 217] width 15 height 34
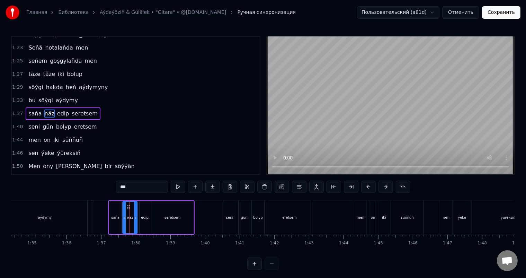
click at [127, 206] on icon at bounding box center [129, 207] width 6 height 6
click at [143, 208] on div "edip" at bounding box center [145, 217] width 10 height 33
type input "****"
click at [143, 205] on icon at bounding box center [144, 207] width 6 height 6
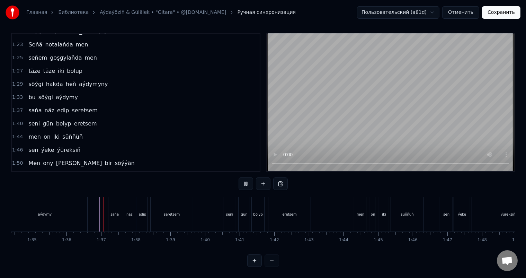
scroll to position [9, 0]
click at [286, 212] on div "eretsem" at bounding box center [290, 214] width 14 height 5
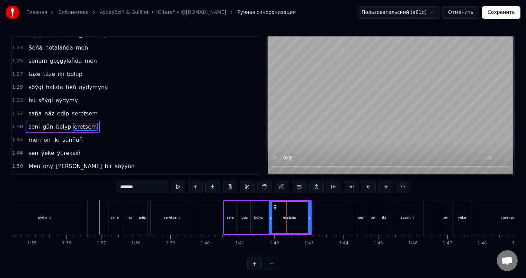
scroll to position [179, 0]
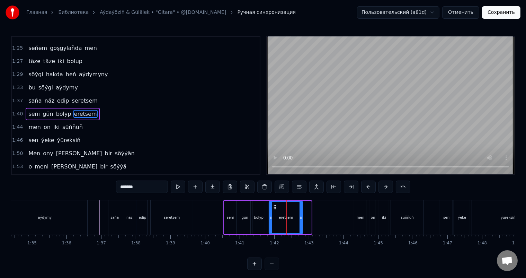
drag, startPoint x: 310, startPoint y: 217, endPoint x: 301, endPoint y: 217, distance: 8.7
click at [301, 217] on icon at bounding box center [300, 218] width 3 height 6
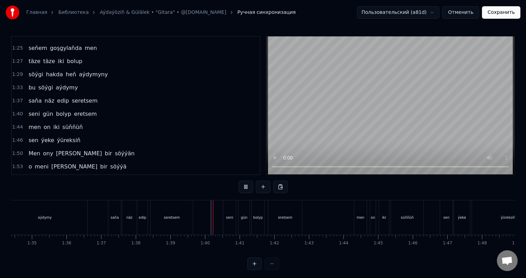
scroll to position [9, 0]
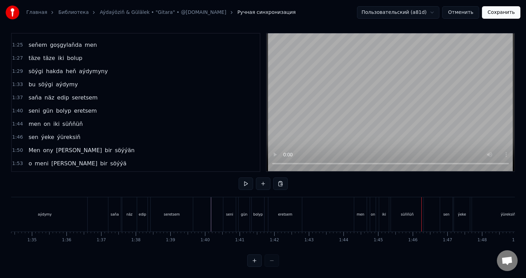
click at [409, 212] on div "süňňüň" at bounding box center [407, 214] width 13 height 5
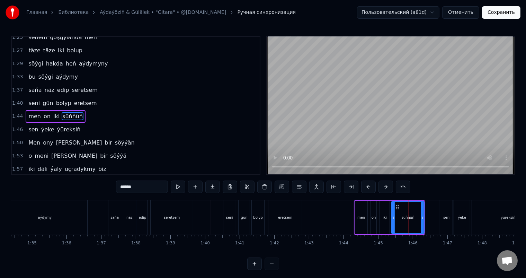
scroll to position [192, 0]
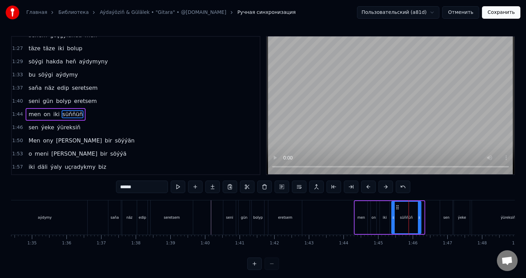
click at [420, 217] on icon at bounding box center [419, 218] width 3 height 6
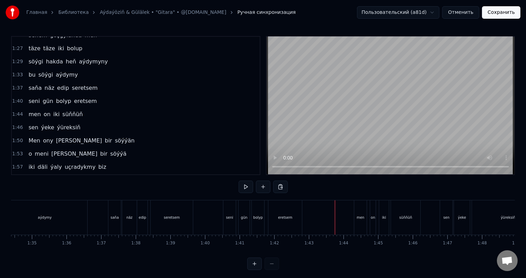
click at [384, 206] on div "iki" at bounding box center [384, 217] width 10 height 34
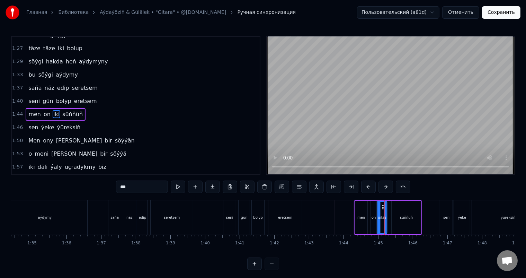
click at [383, 205] on icon at bounding box center [384, 207] width 6 height 6
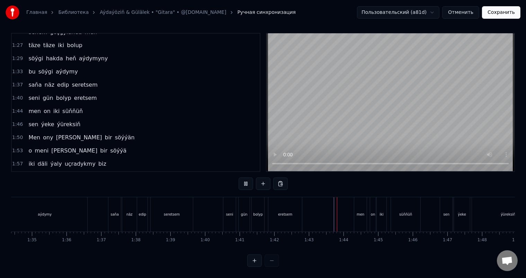
scroll to position [9, 0]
click at [442, 204] on div "sen" at bounding box center [446, 214] width 12 height 34
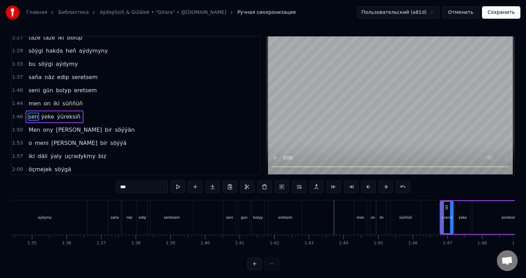
scroll to position [205, 0]
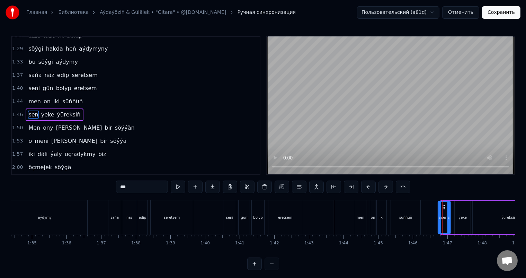
click at [445, 205] on circle at bounding box center [445, 205] width 0 height 0
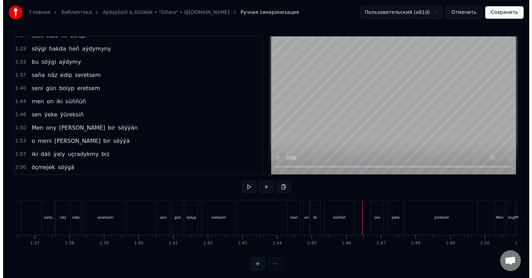
scroll to position [0, 3348]
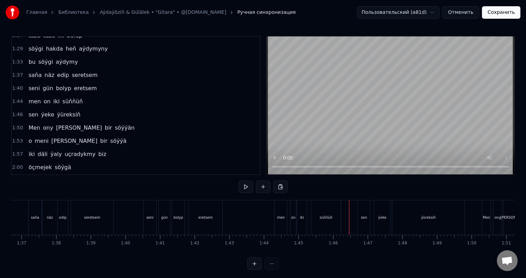
click at [504, 8] on button "Сохранить" at bounding box center [501, 12] width 38 height 12
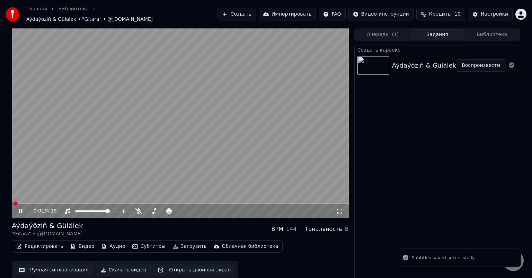
click at [20, 208] on icon at bounding box center [25, 211] width 16 height 6
